Goal: Task Accomplishment & Management: Use online tool/utility

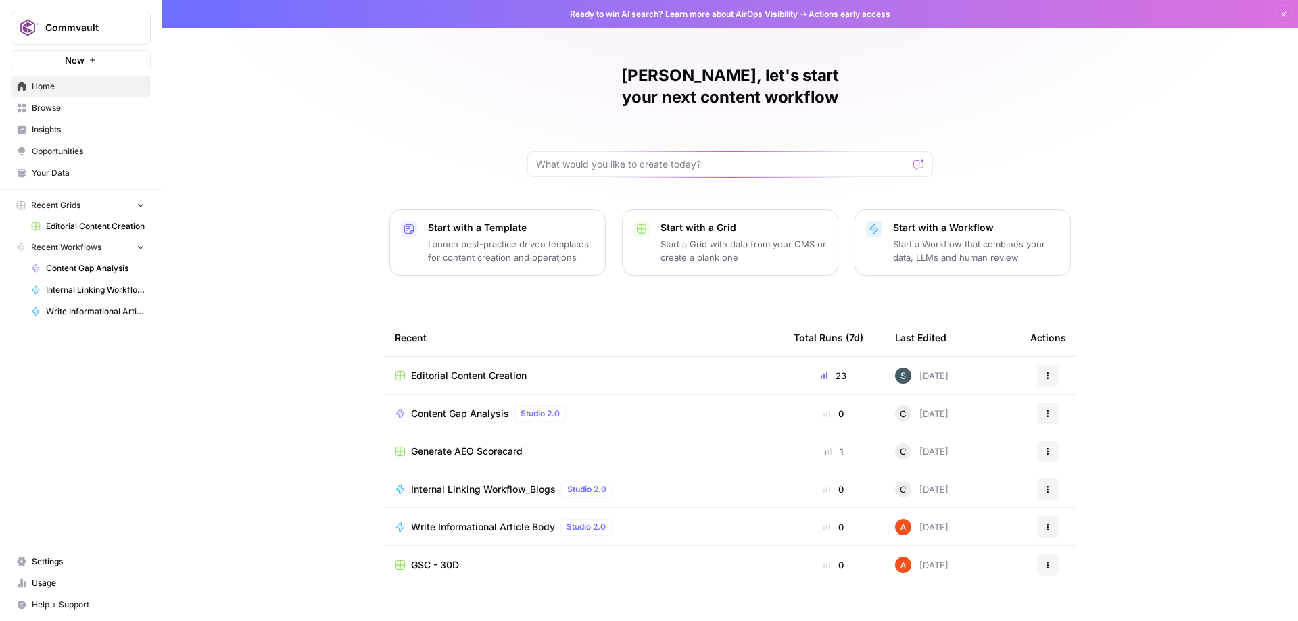
scroll to position [1, 0]
drag, startPoint x: 1182, startPoint y: 1, endPoint x: 1222, endPoint y: 89, distance: 96.5
click at [1222, 89] on div "[PERSON_NAME], let's start your next content workflow Start with a Template Lau…" at bounding box center [730, 321] width 1136 height 644
click at [75, 231] on span "Editorial Content Creation" at bounding box center [95, 226] width 99 height 12
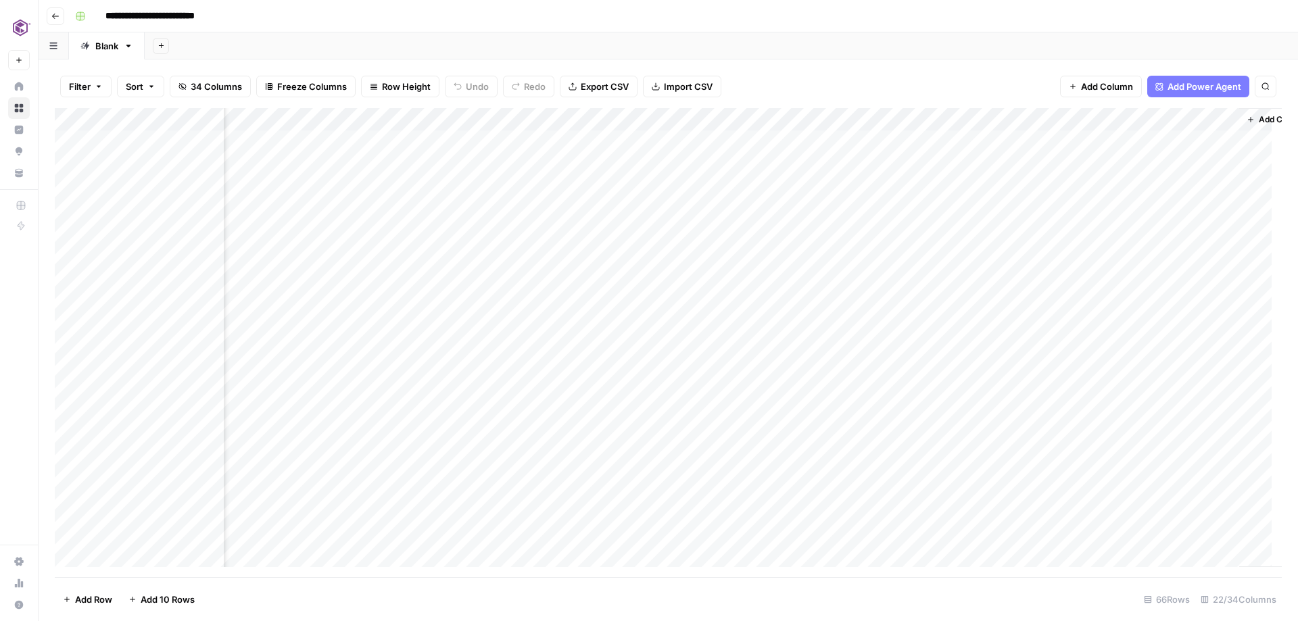
scroll to position [0, 1991]
click at [983, 122] on div "Add Column" at bounding box center [668, 342] width 1227 height 469
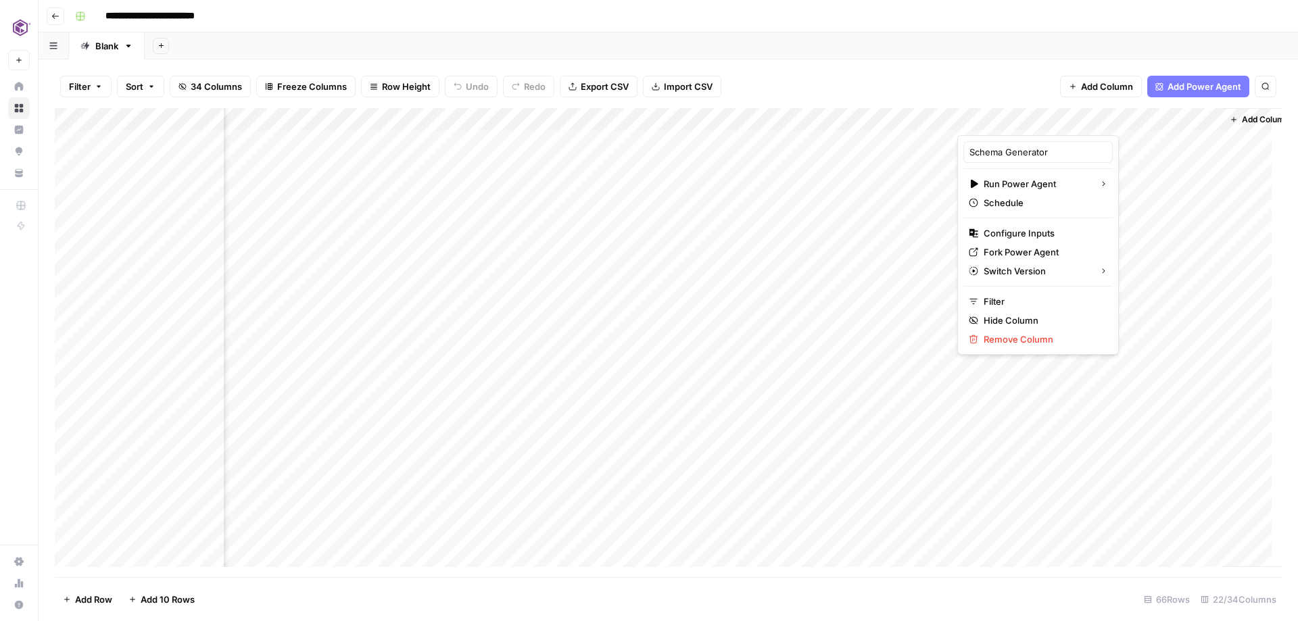
click at [953, 57] on div "Add Sheet" at bounding box center [722, 45] width 1154 height 27
